Goal: Check status: Check status

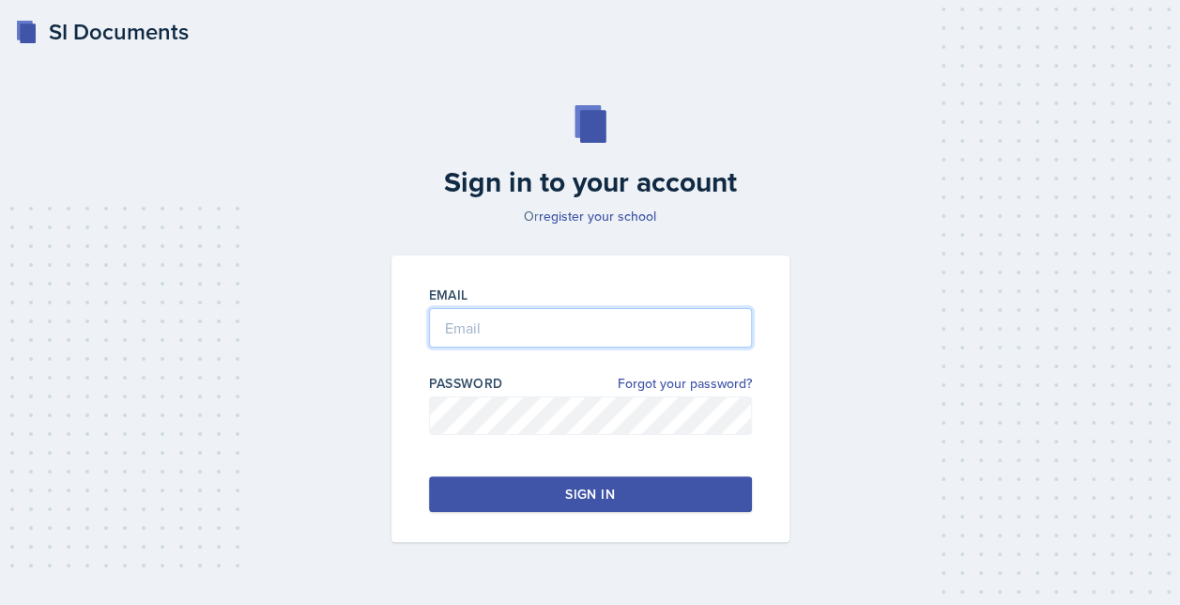
type input "[EMAIL_ADDRESS][DOMAIN_NAME]"
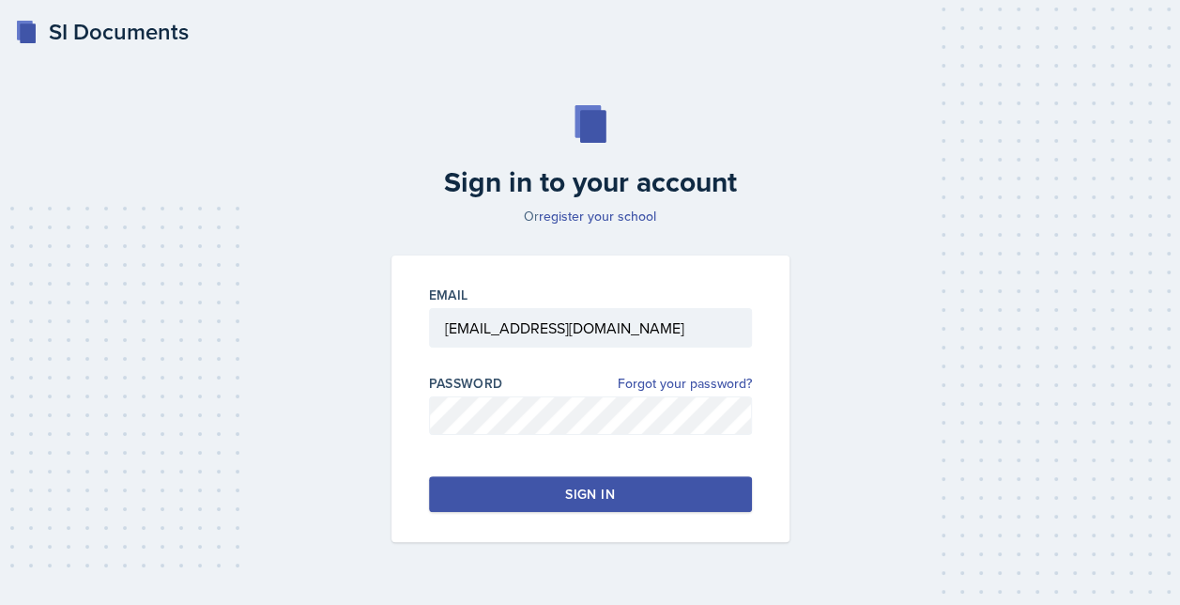
click at [505, 496] on button "Sign in" at bounding box center [590, 494] width 323 height 36
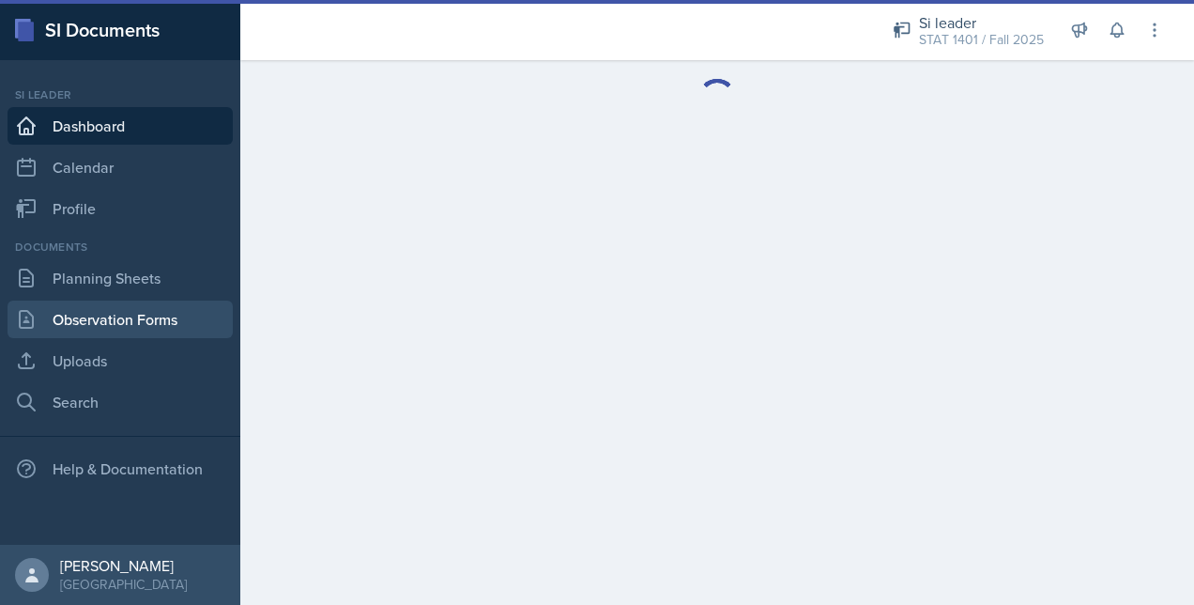
click at [149, 323] on link "Observation Forms" at bounding box center [120, 319] width 225 height 38
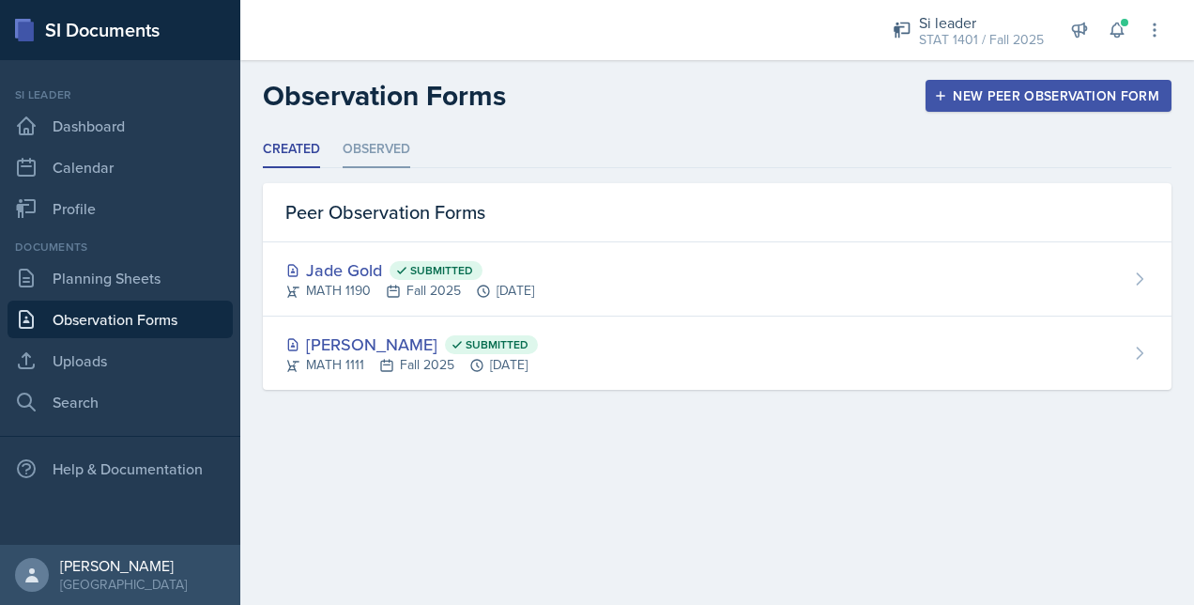
click at [386, 161] on li "Observed" at bounding box center [377, 149] width 68 height 37
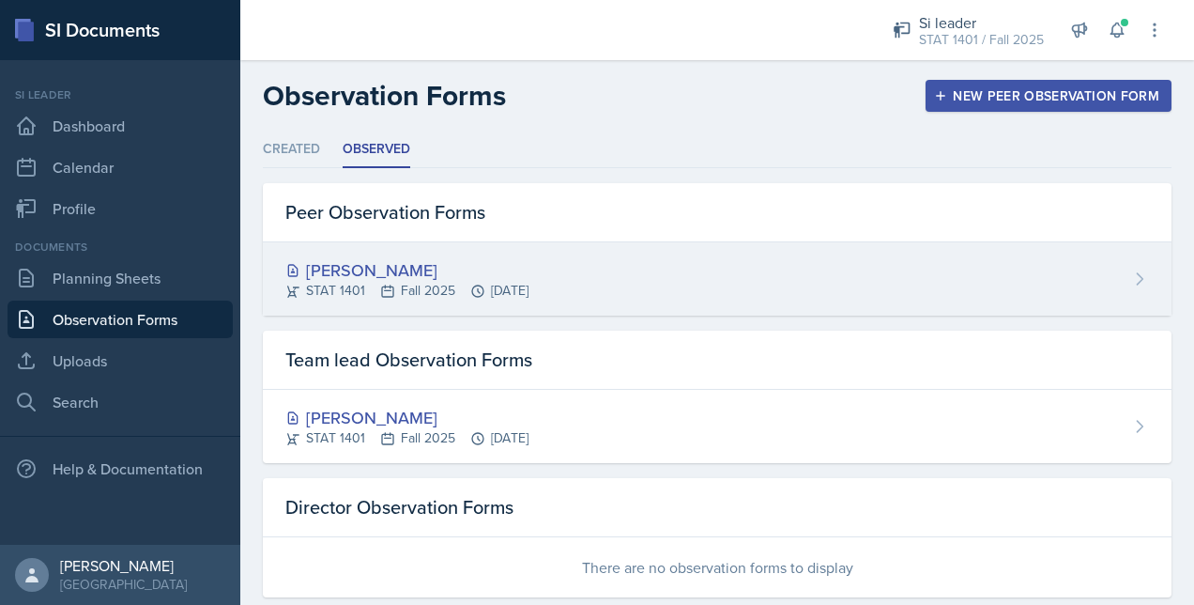
click at [383, 262] on div "[PERSON_NAME]" at bounding box center [406, 269] width 243 height 25
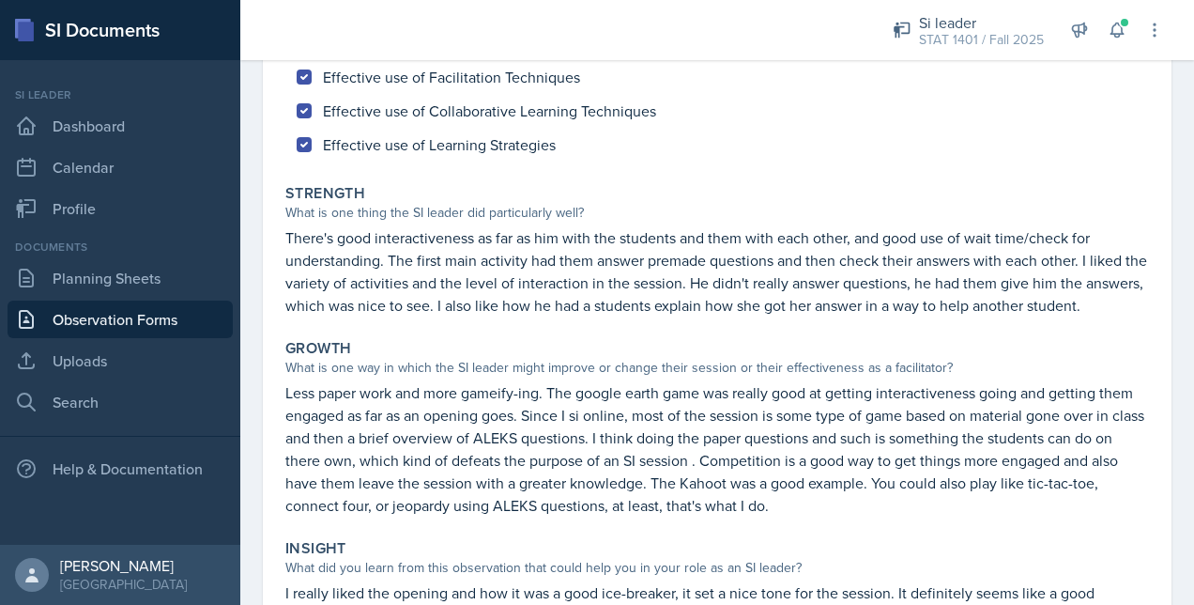
scroll to position [300, 0]
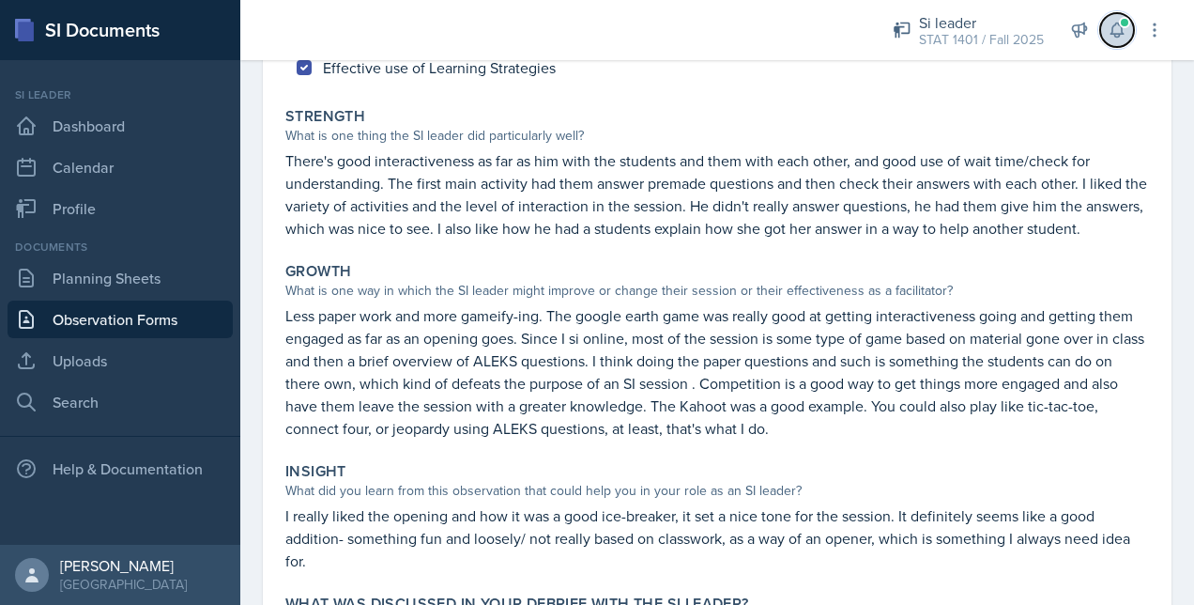
click at [1116, 13] on button at bounding box center [1117, 30] width 34 height 34
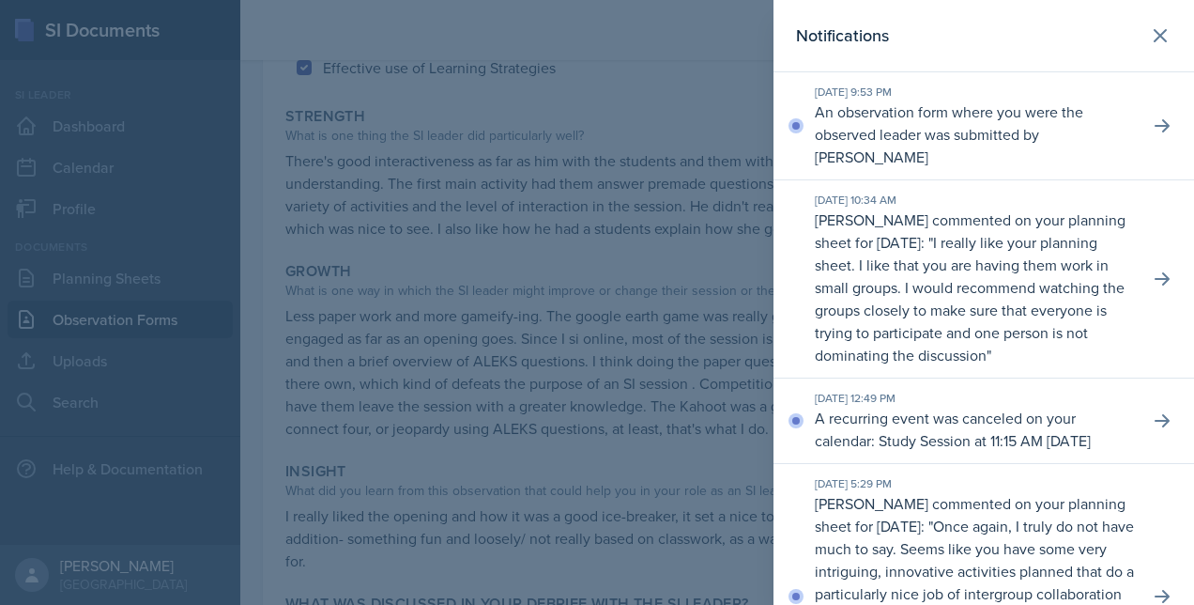
click at [676, 201] on div at bounding box center [597, 302] width 1194 height 605
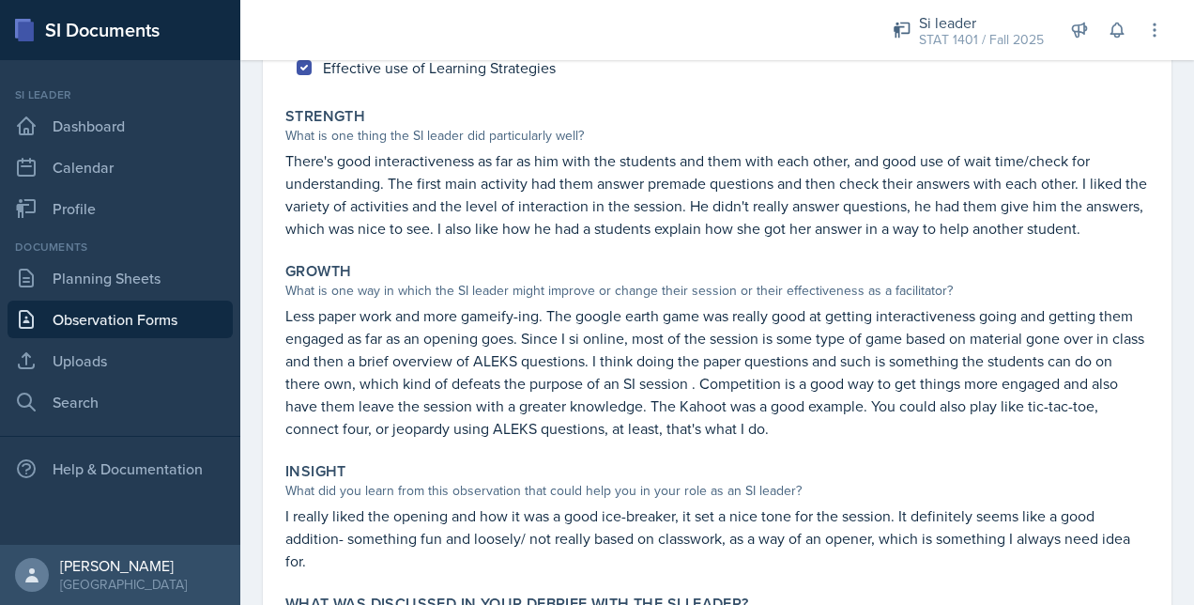
click at [684, 269] on div "Did you notice the following things during this session? Check the boxes of fol…" at bounding box center [717, 369] width 864 height 865
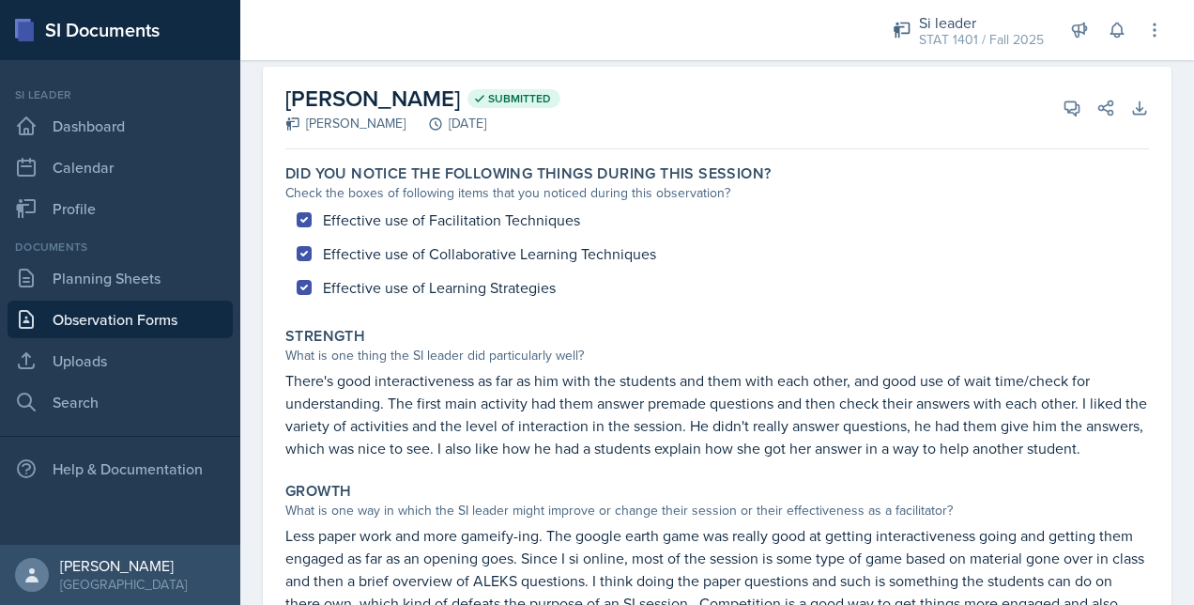
scroll to position [77, 0]
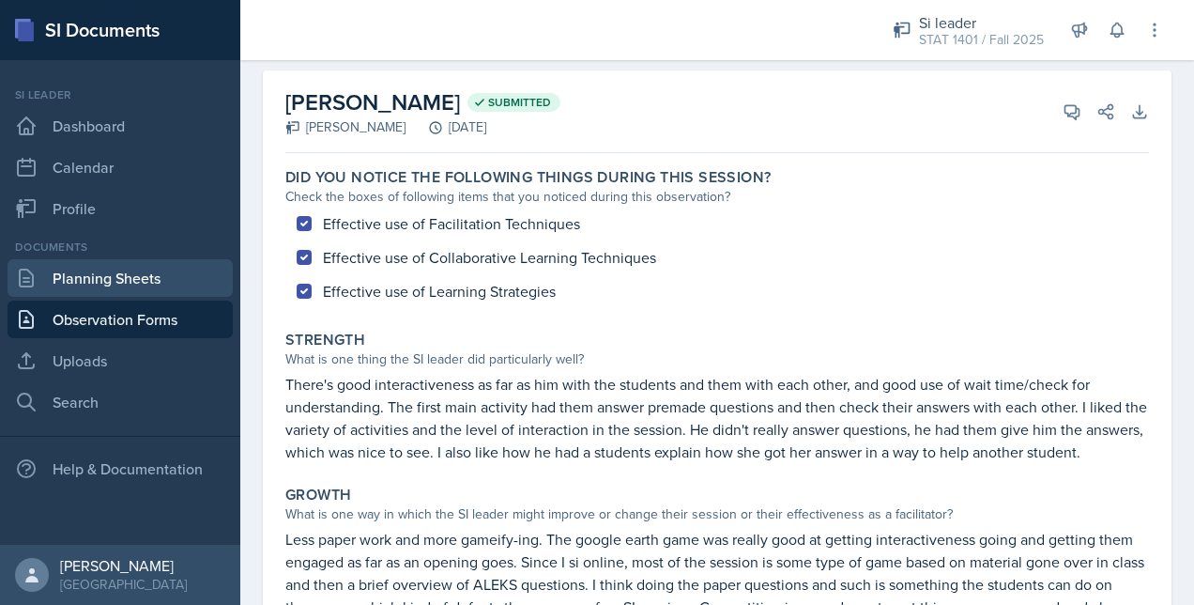
click at [157, 279] on link "Planning Sheets" at bounding box center [120, 278] width 225 height 38
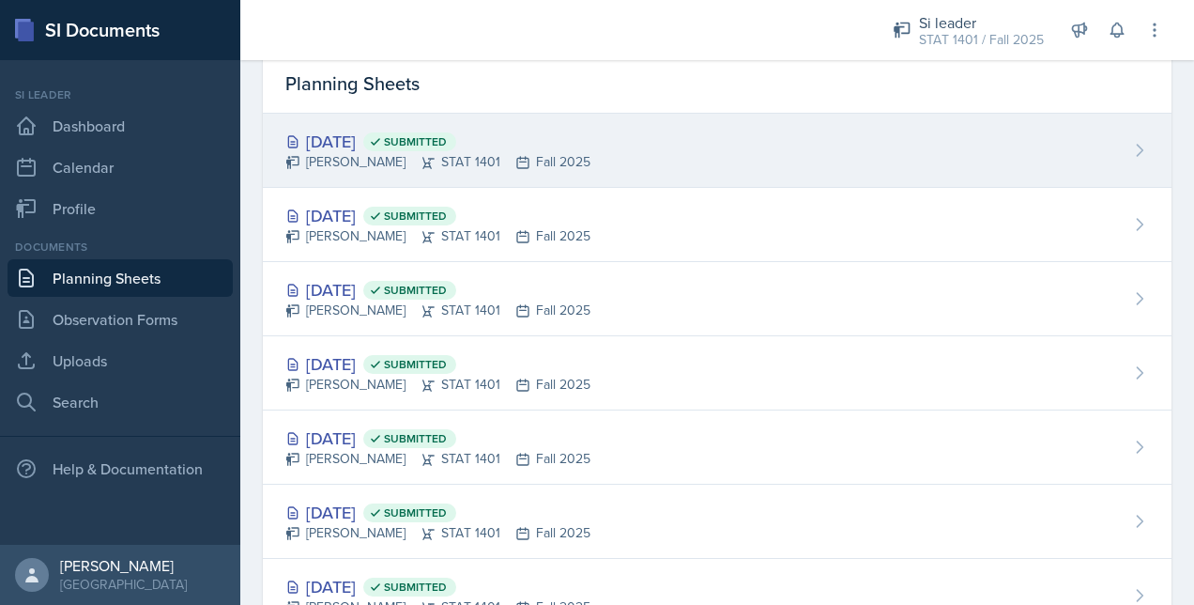
click at [592, 148] on div "[DATE] Submitted [PERSON_NAME] STAT 1401 Fall 2025" at bounding box center [717, 151] width 909 height 74
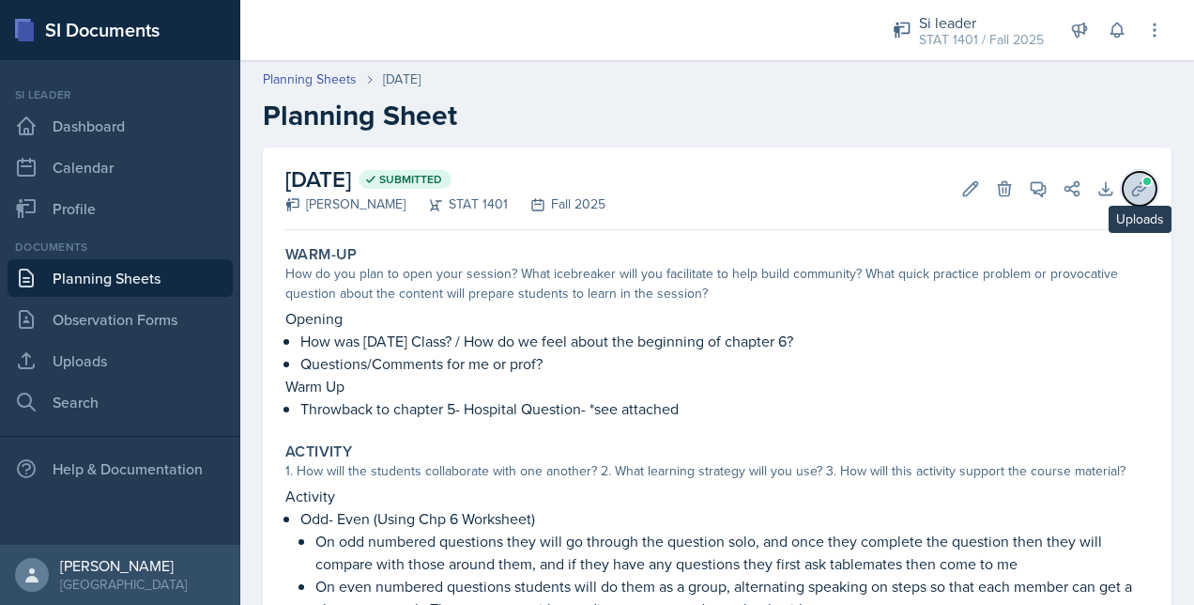
click at [1142, 176] on span at bounding box center [1147, 181] width 11 height 11
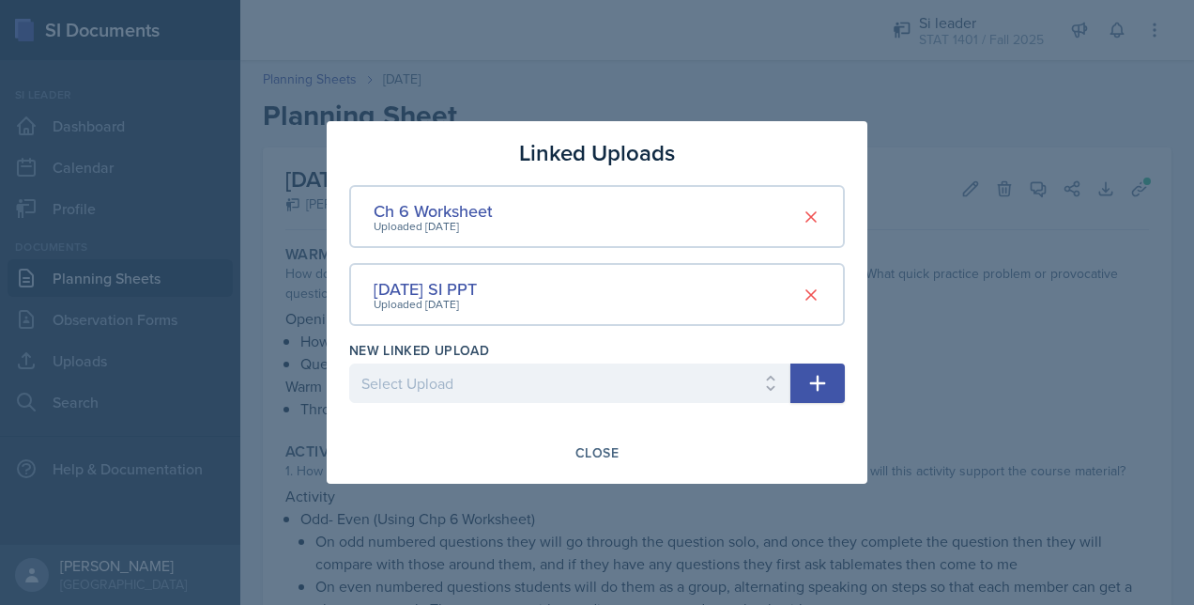
click at [1055, 436] on div at bounding box center [597, 302] width 1194 height 605
